Goal: Navigation & Orientation: Find specific page/section

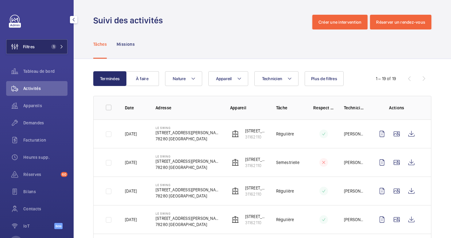
click at [34, 46] on span "Filtres" at bounding box center [29, 47] width 12 height 6
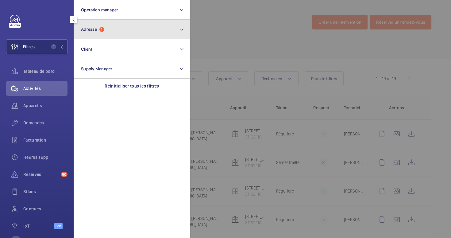
click at [106, 30] on button "Adresse 1" at bounding box center [132, 30] width 117 height 20
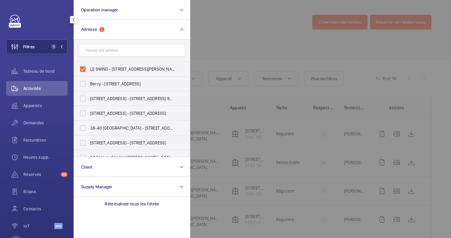
click at [94, 52] on input "text" at bounding box center [132, 50] width 107 height 13
click at [83, 64] on input "LE SWING - [STREET_ADDRESS][PERSON_NAME]" at bounding box center [83, 69] width 12 height 12
checkbox input "false"
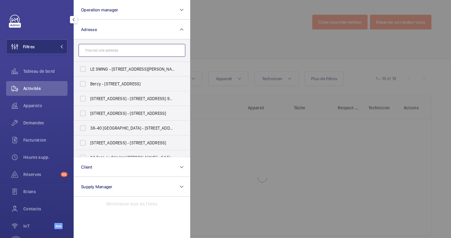
click at [95, 50] on input "text" at bounding box center [132, 50] width 107 height 13
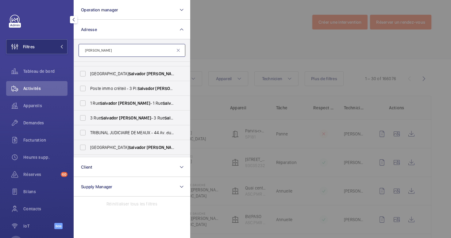
scroll to position [52, 0]
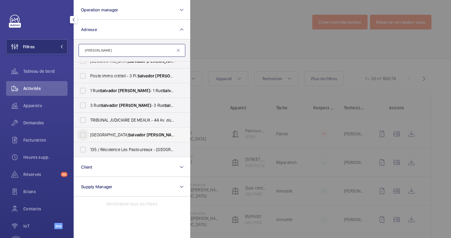
type input "[PERSON_NAME]"
click at [83, 136] on input "[STREET_ADDRESS][PERSON_NAME] - [STREET_ADDRESS][PERSON_NAME]" at bounding box center [83, 135] width 12 height 12
checkbox input "true"
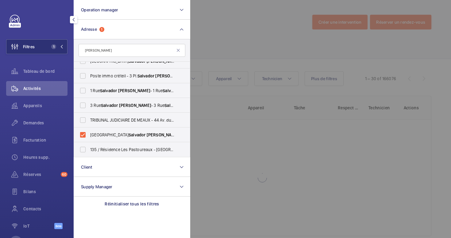
click at [235, 38] on div at bounding box center [415, 119] width 451 height 238
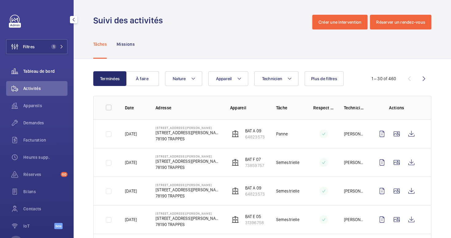
click at [37, 73] on span "Tableau de bord" at bounding box center [45, 71] width 44 height 6
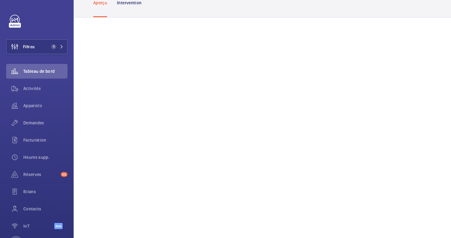
scroll to position [29, 0]
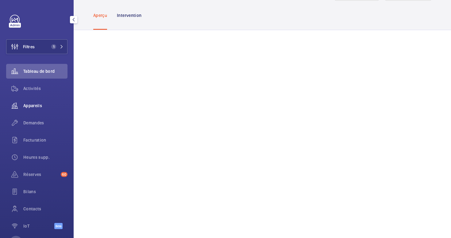
click at [48, 101] on div "Appareils" at bounding box center [36, 105] width 61 height 15
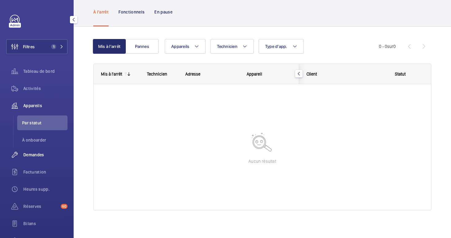
click at [46, 156] on span "Demandes" at bounding box center [45, 155] width 44 height 6
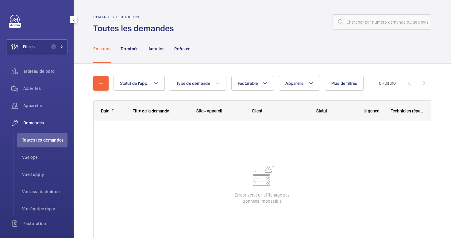
click at [39, 122] on span "Demandes" at bounding box center [45, 123] width 44 height 6
click at [37, 106] on span "Appareils" at bounding box center [45, 106] width 44 height 6
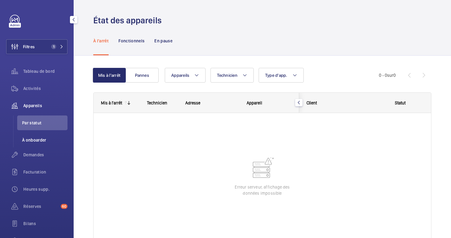
click at [32, 139] on span "À onboarder" at bounding box center [44, 140] width 45 height 6
